Goal: Task Accomplishment & Management: Use online tool/utility

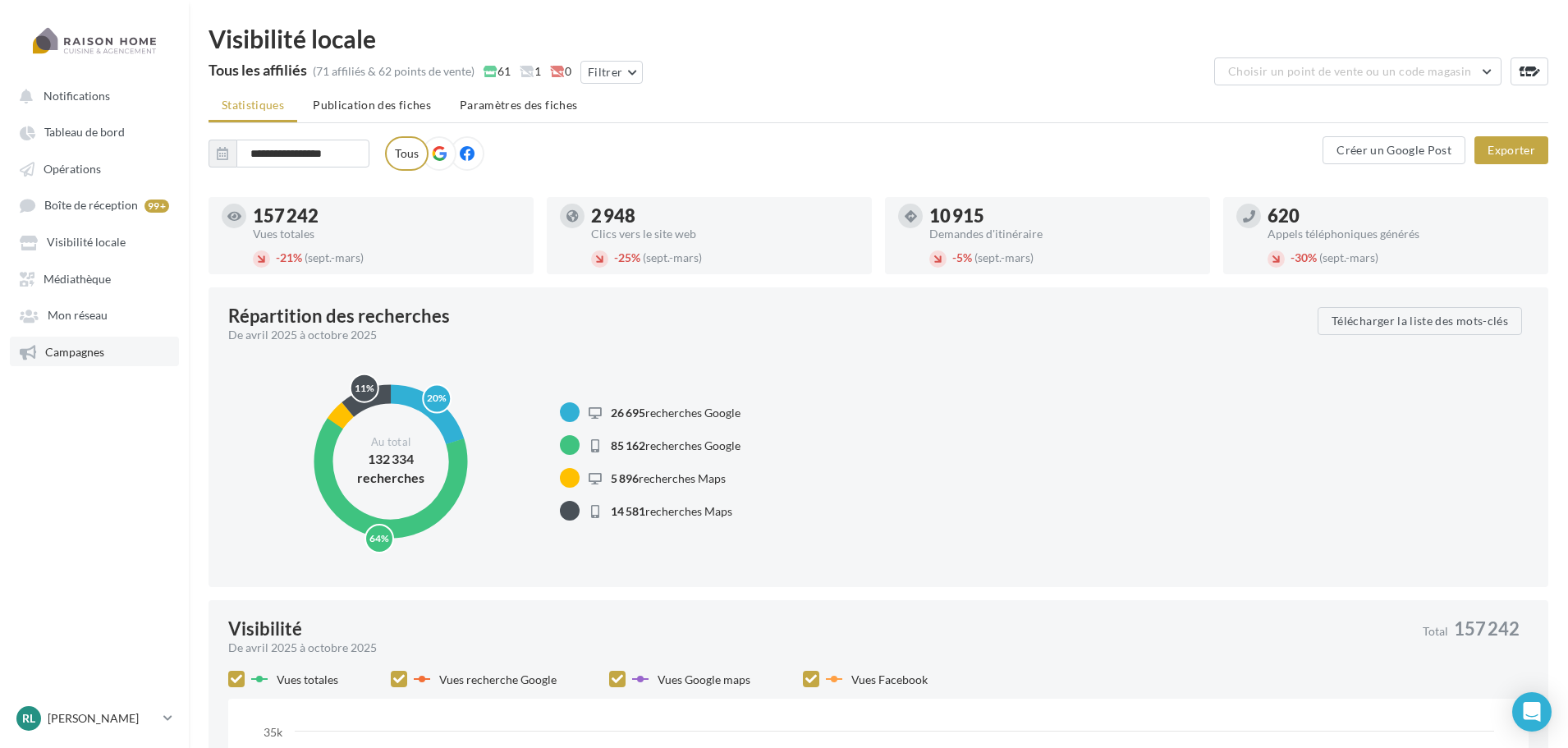
click at [86, 345] on span "Campagnes" at bounding box center [74, 352] width 59 height 14
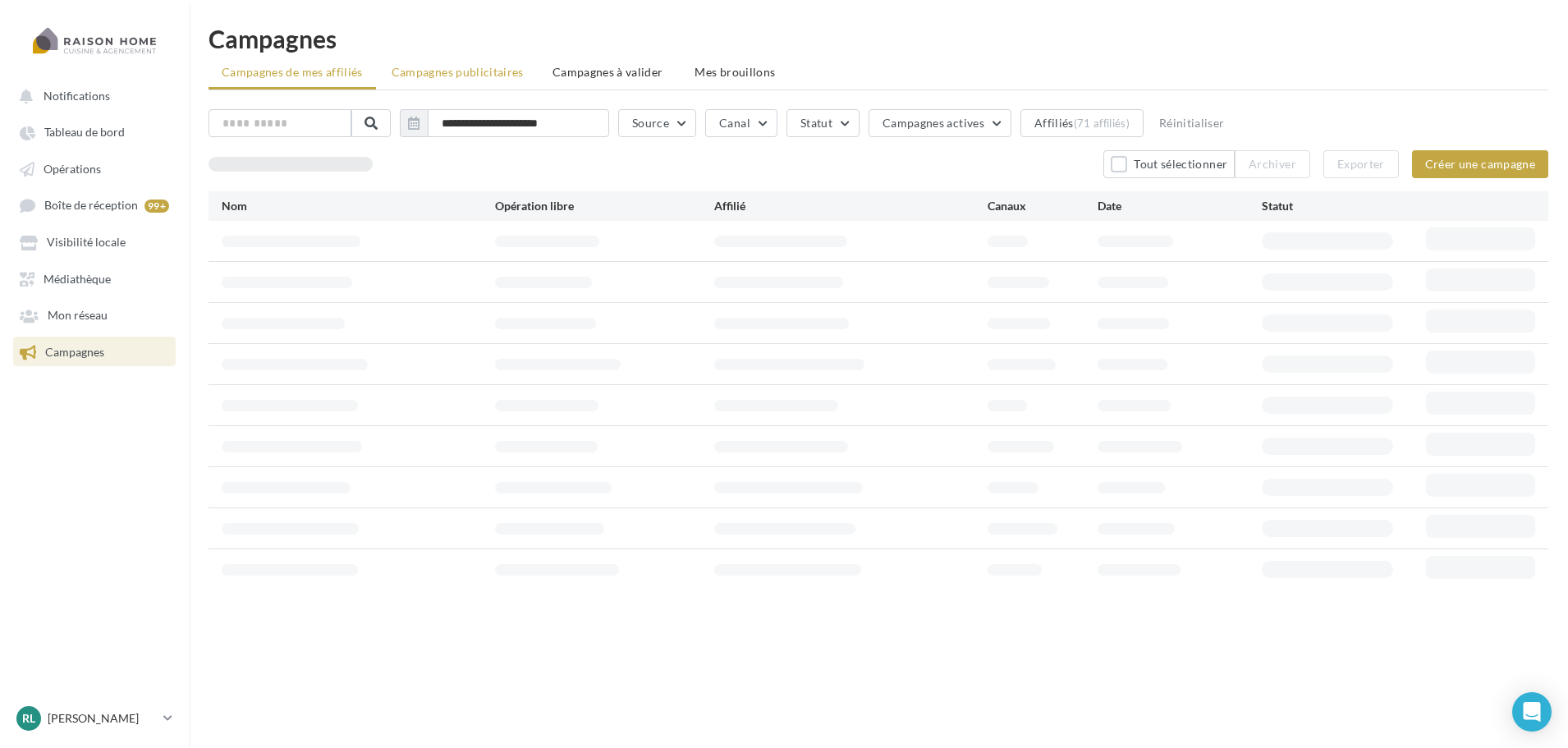
click at [444, 68] on span "Campagnes publicitaires" at bounding box center [457, 72] width 132 height 14
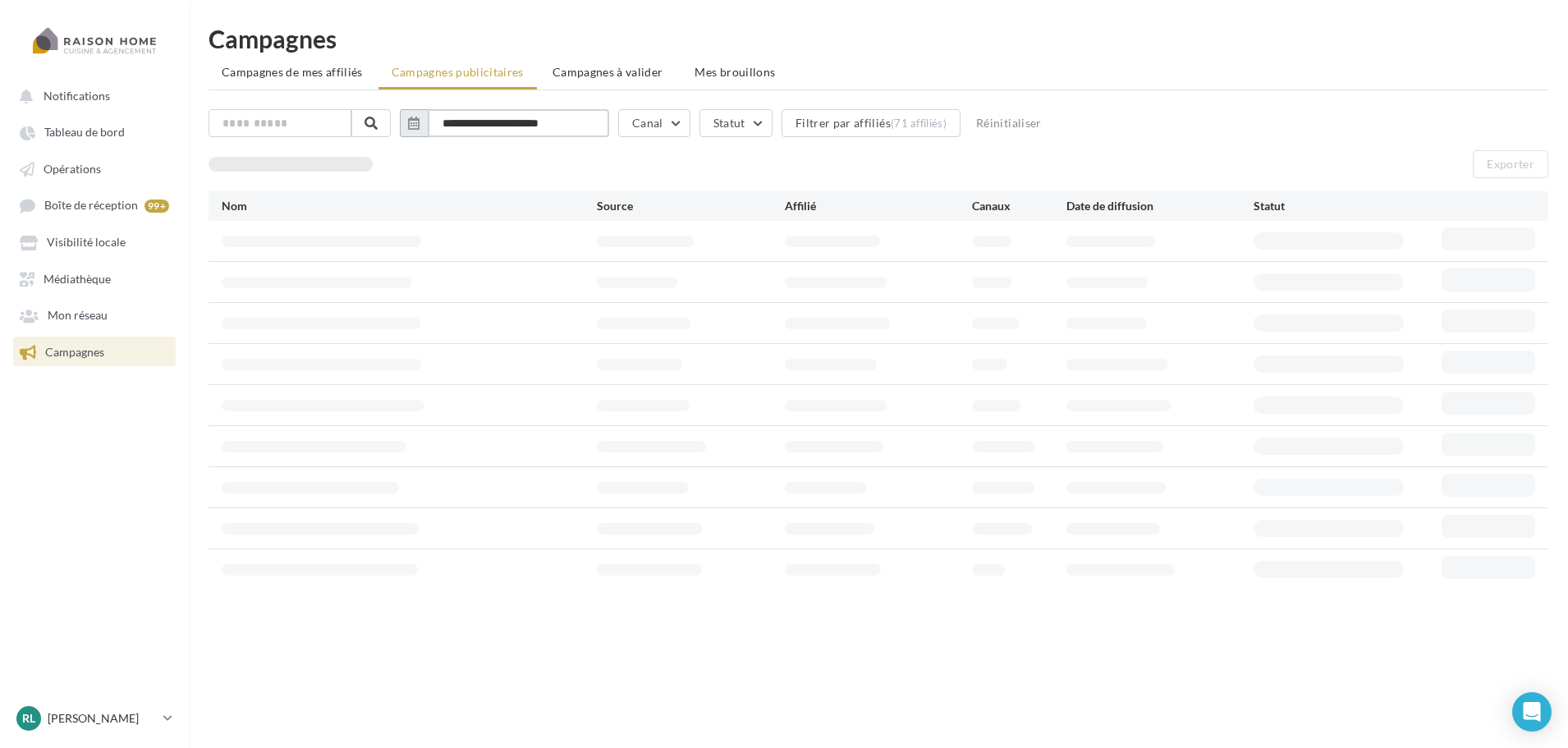
click at [552, 125] on input "**********" at bounding box center [519, 123] width 181 height 28
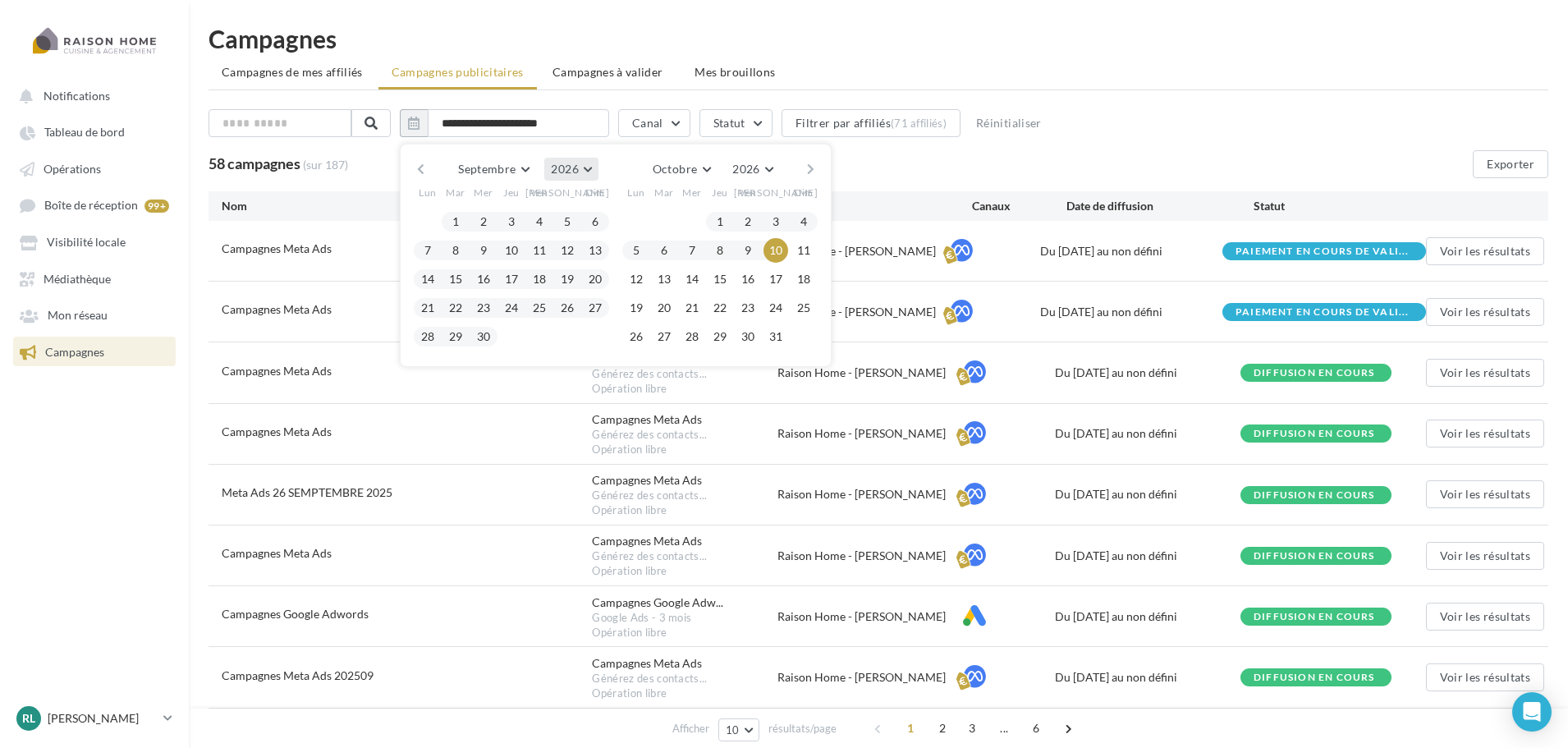
click at [578, 164] on span "2026" at bounding box center [564, 169] width 27 height 14
click at [551, 208] on button "2025" at bounding box center [541, 208] width 115 height 30
click at [490, 168] on span "Septembre" at bounding box center [486, 169] width 57 height 14
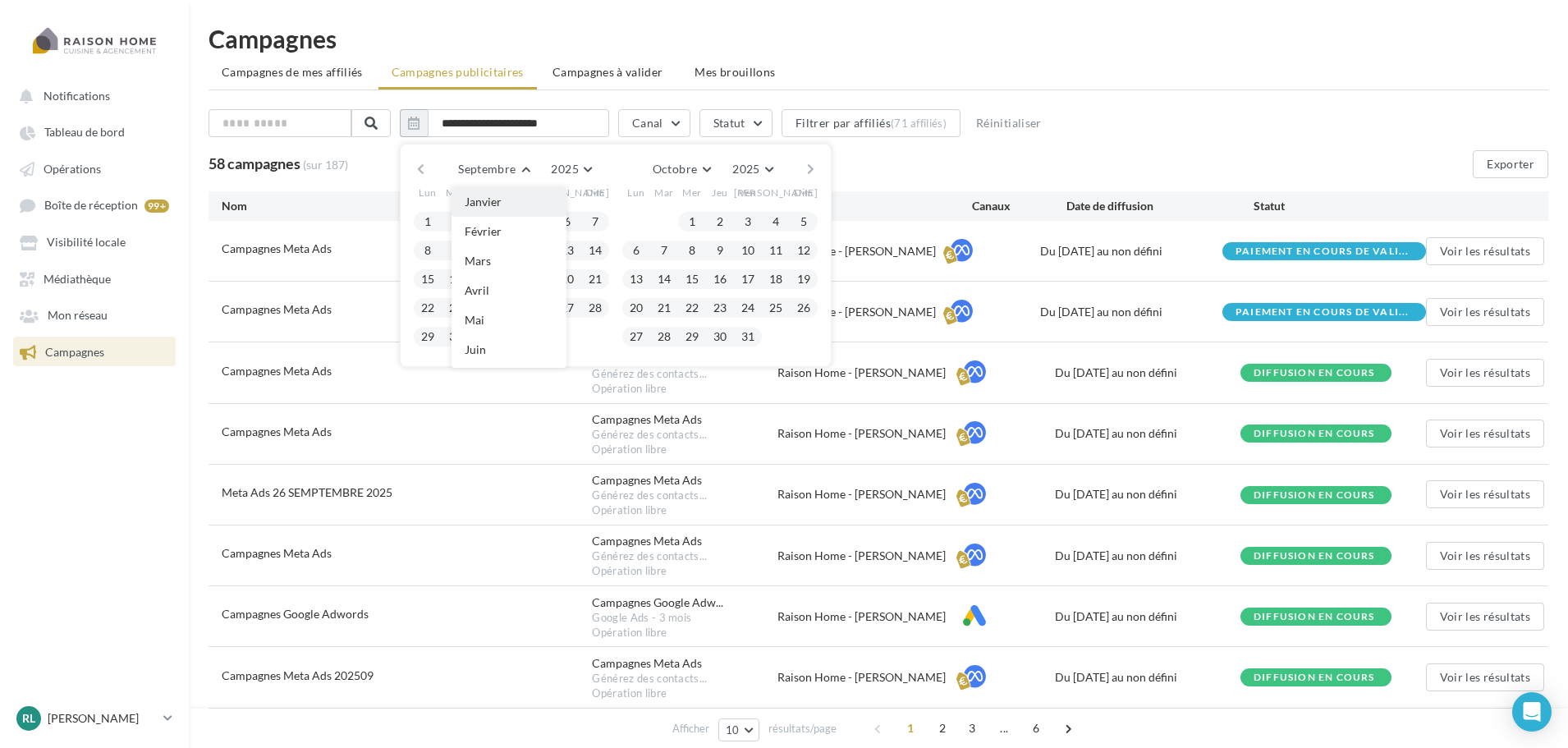
click at [515, 199] on button "Janvier" at bounding box center [509, 202] width 115 height 30
click at [493, 220] on button "1" at bounding box center [483, 221] width 25 height 25
click at [701, 168] on button "Février" at bounding box center [678, 169] width 65 height 23
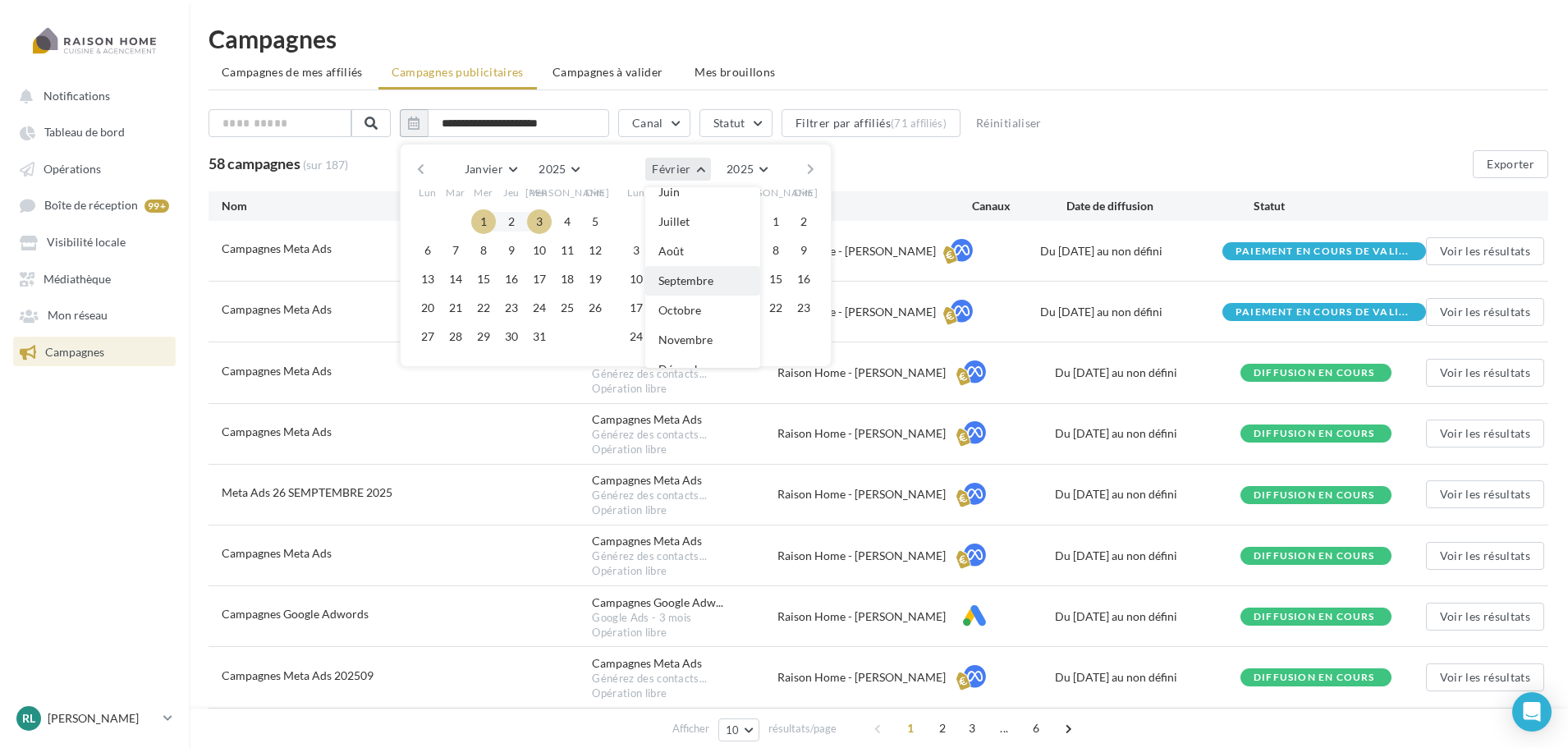
scroll to position [164, 0]
click at [706, 273] on span "Septembre" at bounding box center [686, 274] width 55 height 14
click at [444, 171] on div "Août [PERSON_NAME] Mars Avril Mai Juin Juillet Août Septembre Octobre Novembre …" at bounding box center [615, 169] width 375 height 23
click at [428, 171] on button "button" at bounding box center [421, 169] width 14 height 23
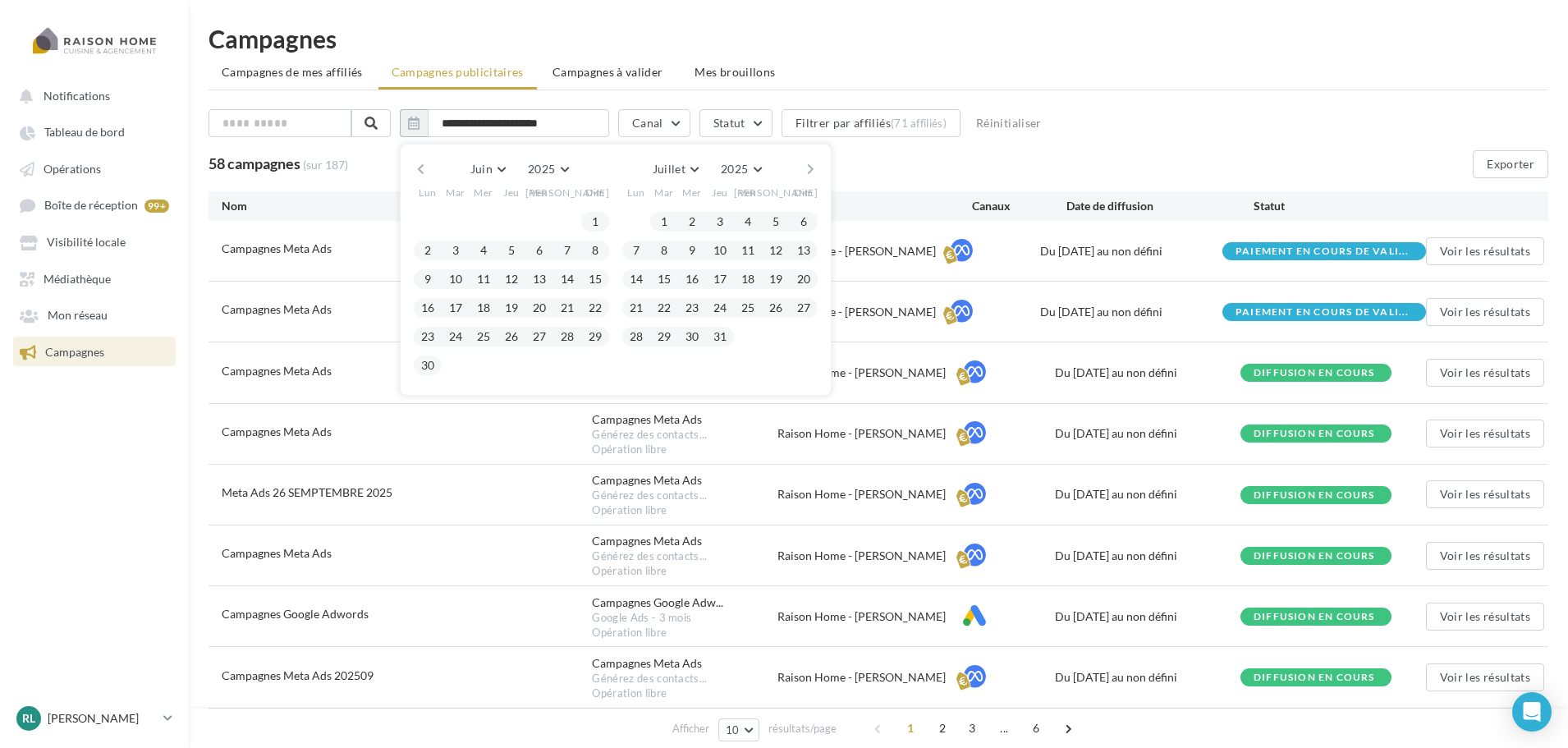
click at [428, 171] on button "button" at bounding box center [421, 169] width 14 height 23
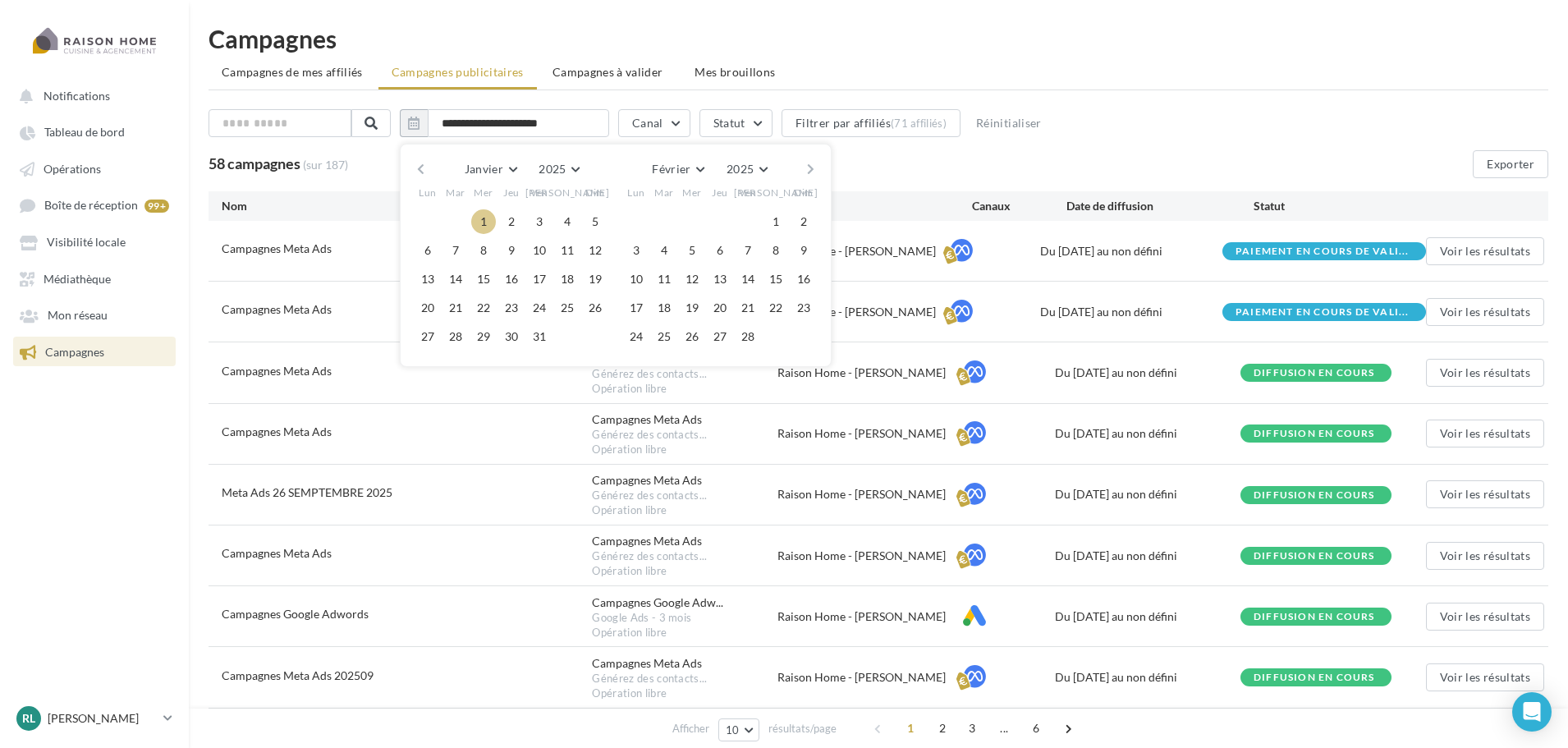
click at [490, 219] on button "1" at bounding box center [483, 221] width 25 height 25
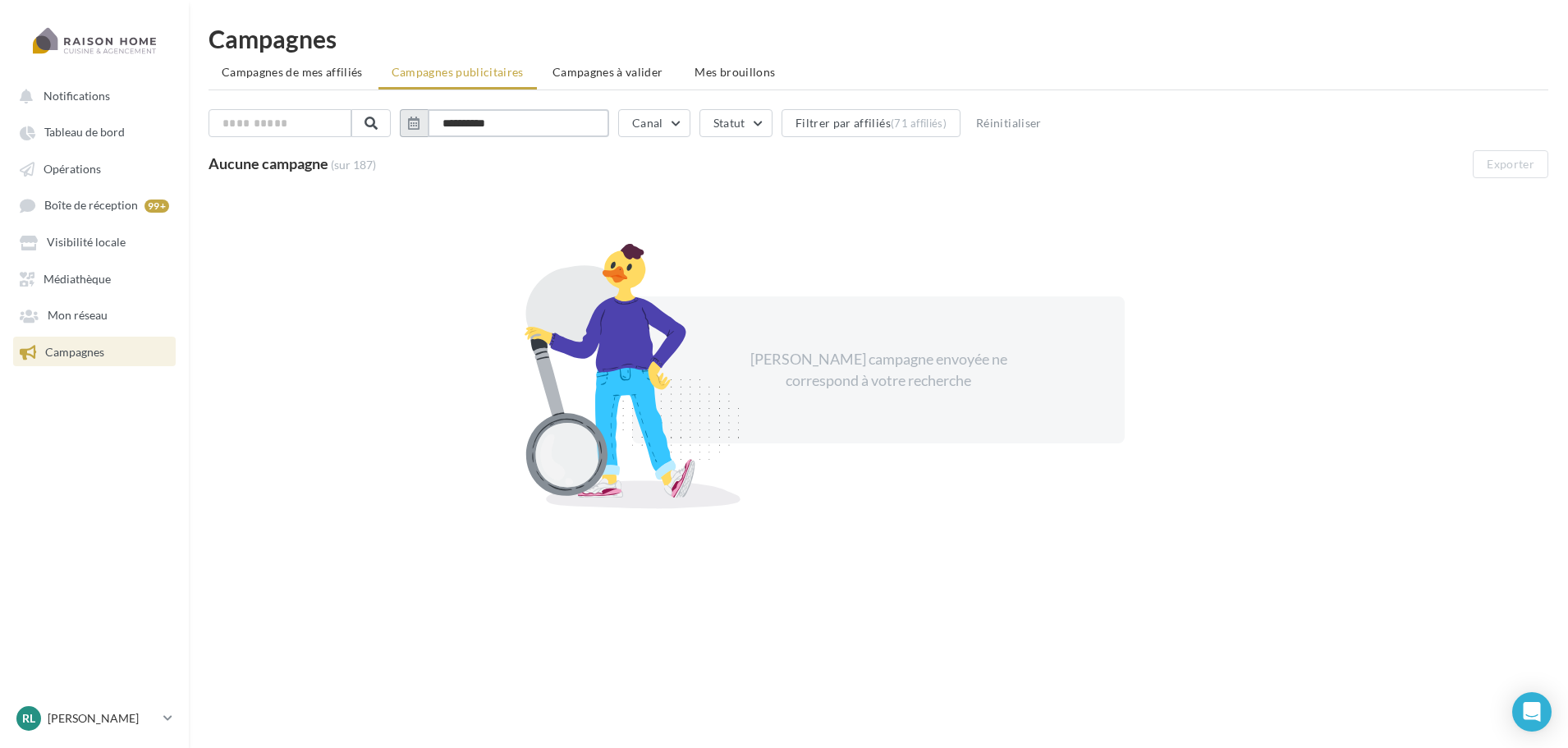
click at [507, 125] on input "**********" at bounding box center [519, 123] width 181 height 28
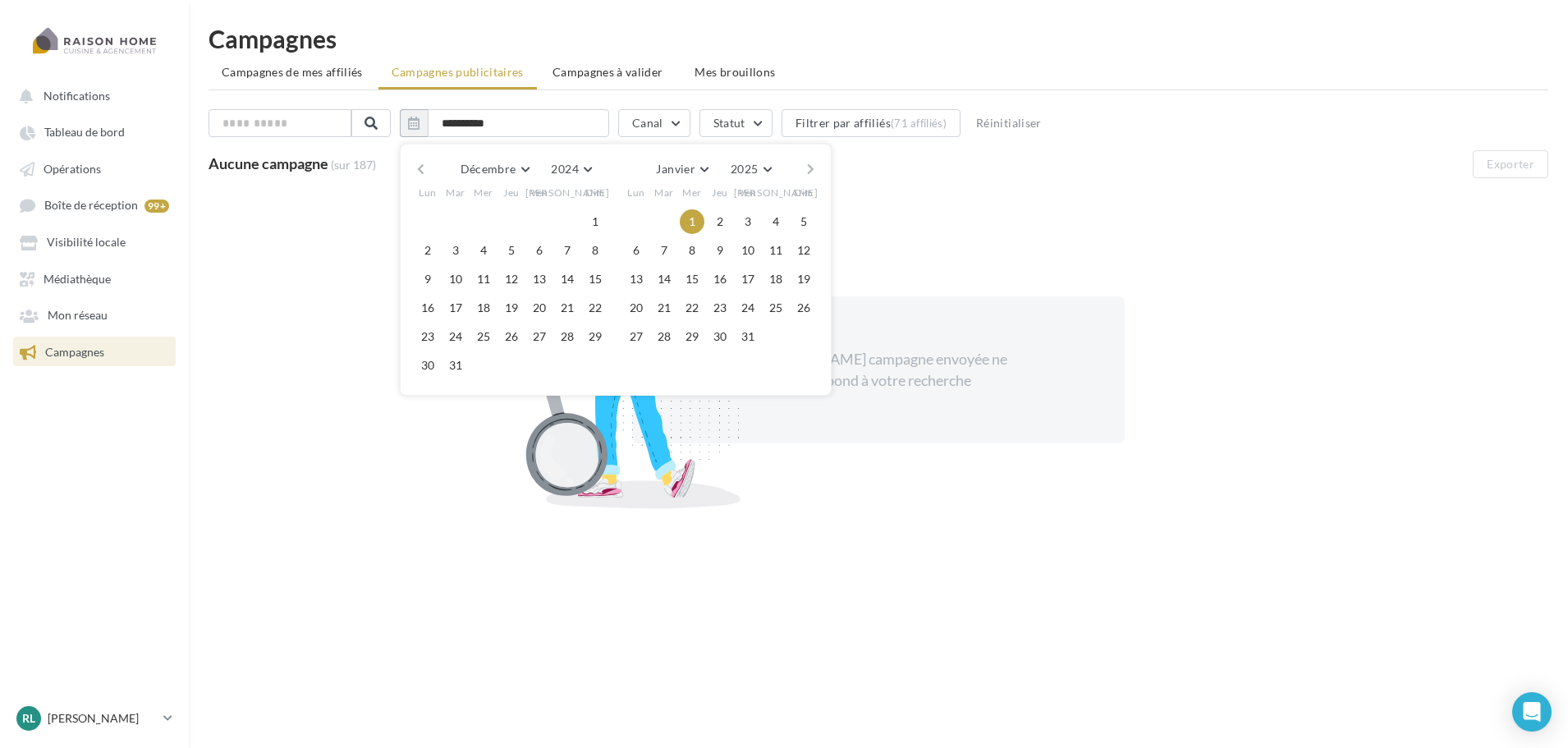
click at [701, 221] on button "1" at bounding box center [692, 221] width 25 height 25
click at [814, 168] on button "button" at bounding box center [810, 169] width 14 height 23
click at [817, 168] on button "button" at bounding box center [810, 169] width 14 height 23
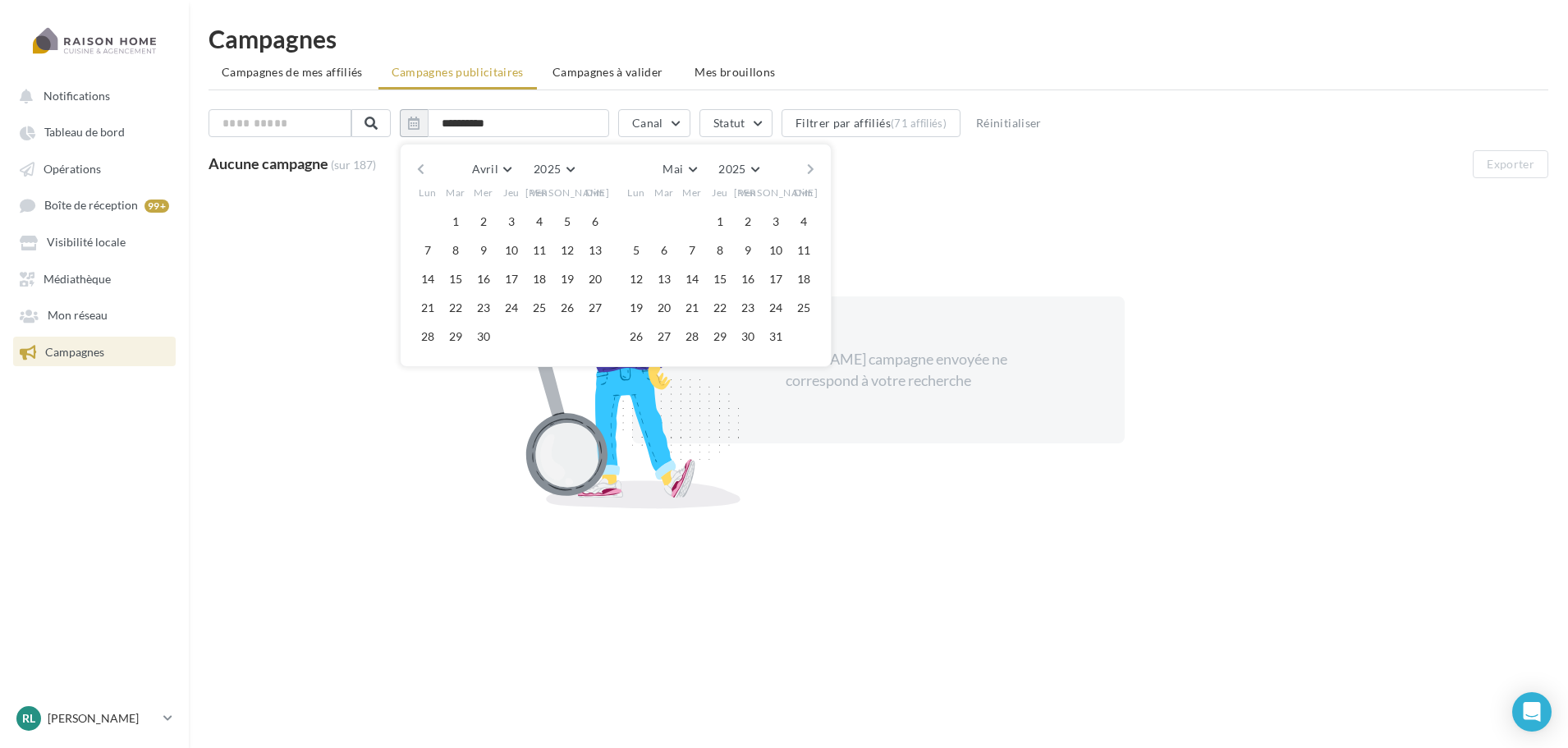
click at [817, 168] on button "button" at bounding box center [810, 169] width 14 height 23
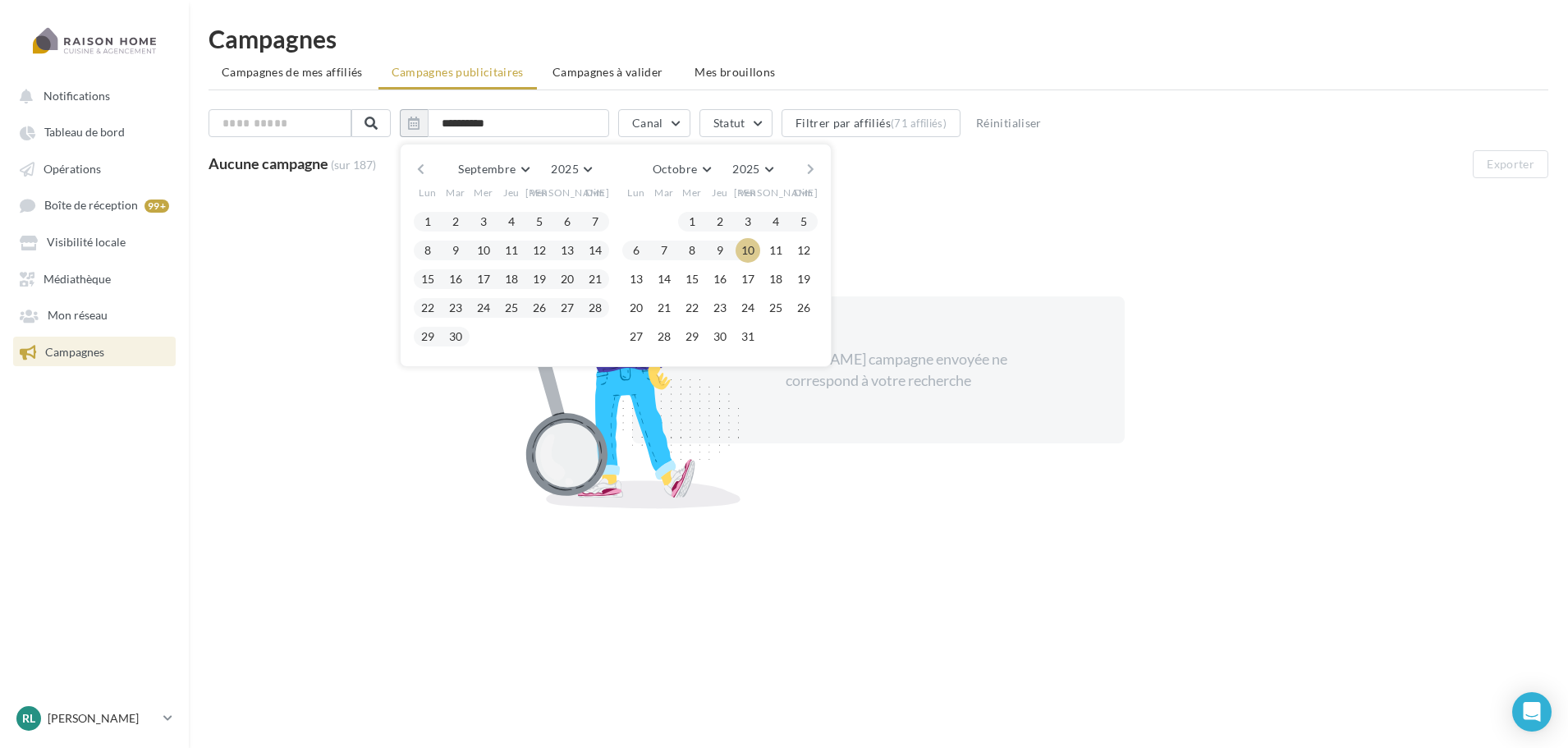
click at [758, 252] on button "10" at bounding box center [748, 251] width 25 height 25
type input "**********"
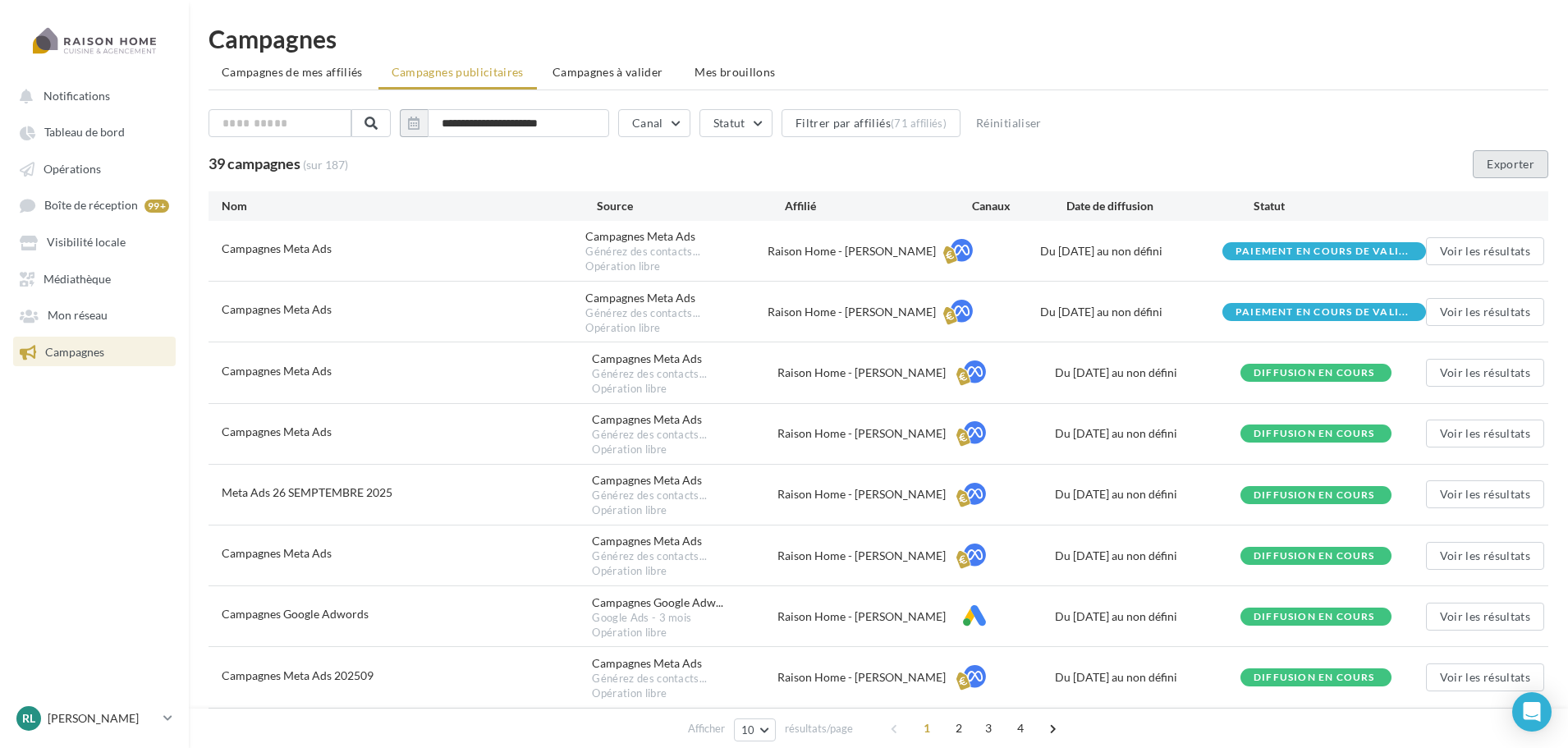
click at [1504, 162] on button "Exporter" at bounding box center [1511, 164] width 76 height 28
